Goal: Navigation & Orientation: Find specific page/section

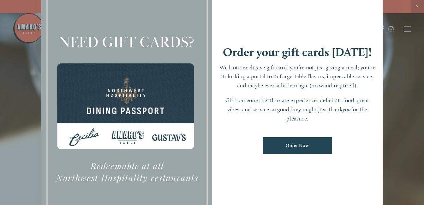
click at [403, 59] on div at bounding box center [212, 102] width 424 height 205
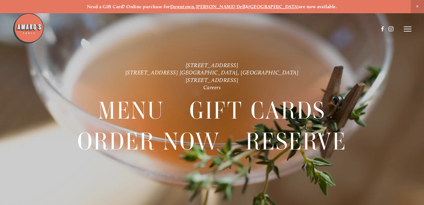
click at [413, 29] on div at bounding box center [212, 102] width 424 height 205
click at [409, 29] on line at bounding box center [407, 29] width 8 height 0
click at [386, 31] on span "Careers" at bounding box center [387, 28] width 15 height 5
click at [417, 5] on span "Close Announcement" at bounding box center [416, 6] width 13 height 13
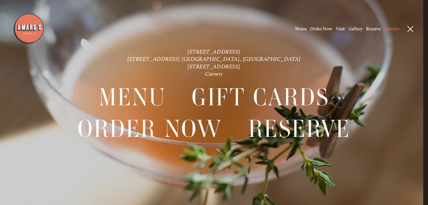
drag, startPoint x: 428, startPoint y: 64, endPoint x: 429, endPoint y: 107, distance: 43.2
click at [423, 107] on html "Need a Gift Card? Online purchase for Downtown , [PERSON_NAME][GEOGRAPHIC_DATA]…" at bounding box center [214, 102] width 428 height 205
click at [405, 121] on nav "Menu Gift Cards Order Now Reserve" at bounding box center [213, 117] width 385 height 80
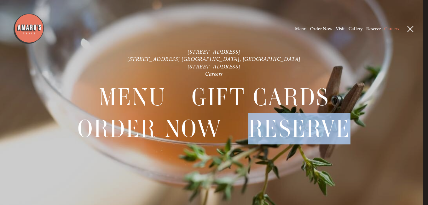
click at [405, 121] on nav "Menu Gift Cards Order Now Reserve" at bounding box center [213, 117] width 385 height 80
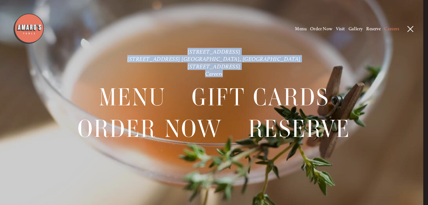
drag, startPoint x: 425, startPoint y: 104, endPoint x: 426, endPoint y: 199, distance: 94.9
click at [423, 199] on div "[STREET_ADDRESS] [STREET_ADDRESS] [GEOGRAPHIC_DATA], [GEOGRAPHIC_DATA] [STREET_…" at bounding box center [214, 102] width 428 height 205
